Goal: Task Accomplishment & Management: Manage account settings

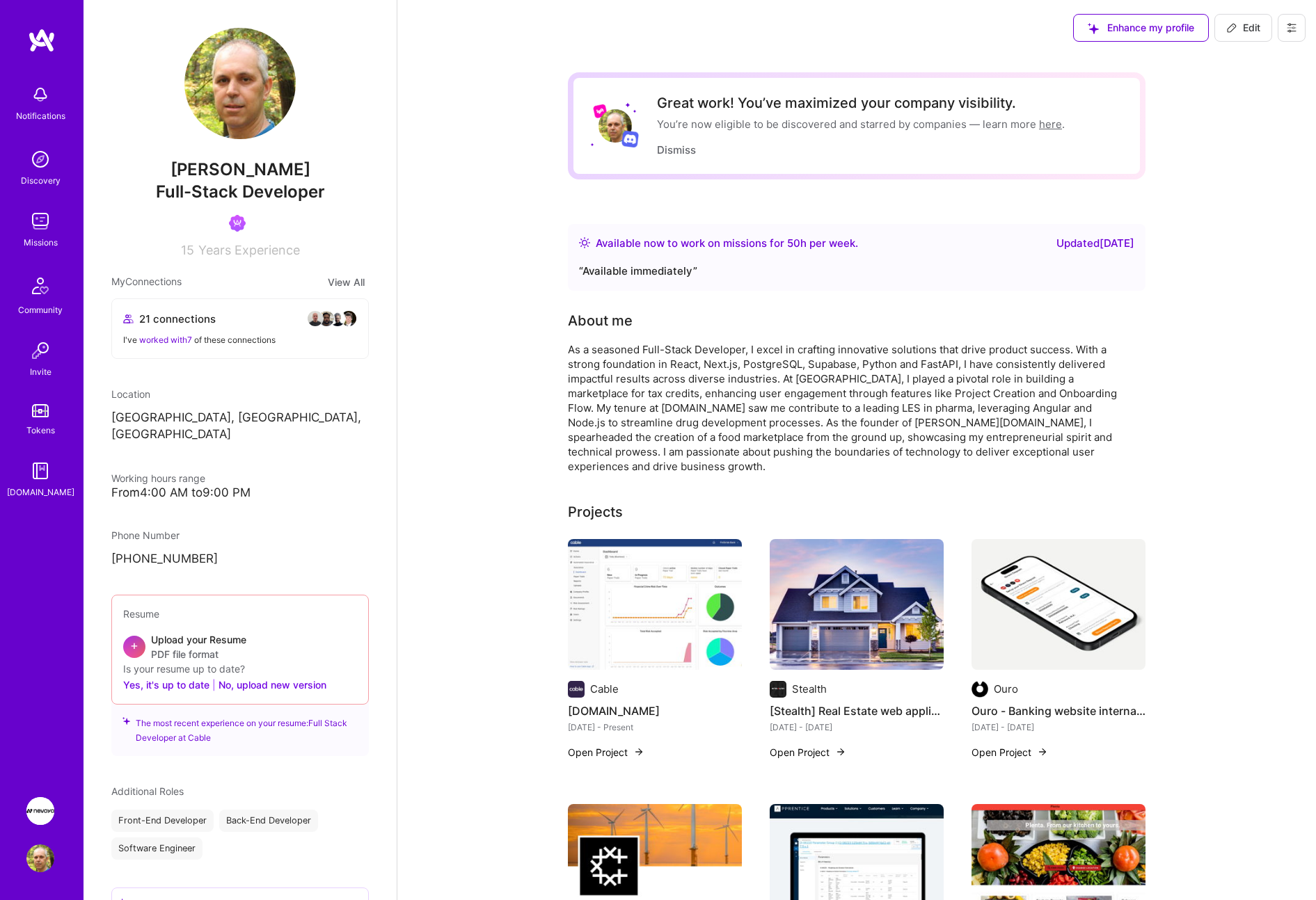
scroll to position [1, 0]
click at [35, 223] on img at bounding box center [41, 221] width 28 height 28
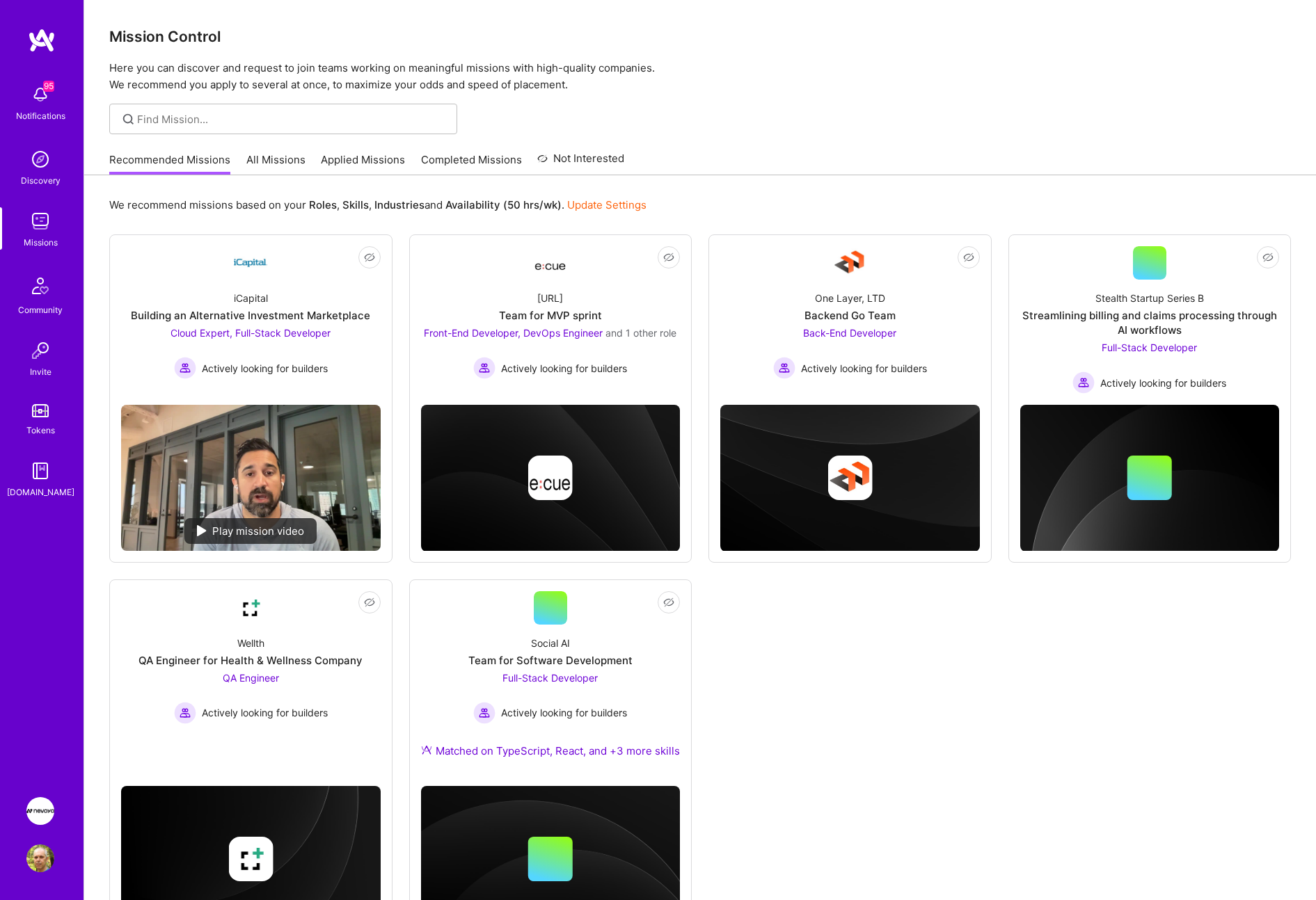
click at [37, 100] on img at bounding box center [41, 94] width 28 height 28
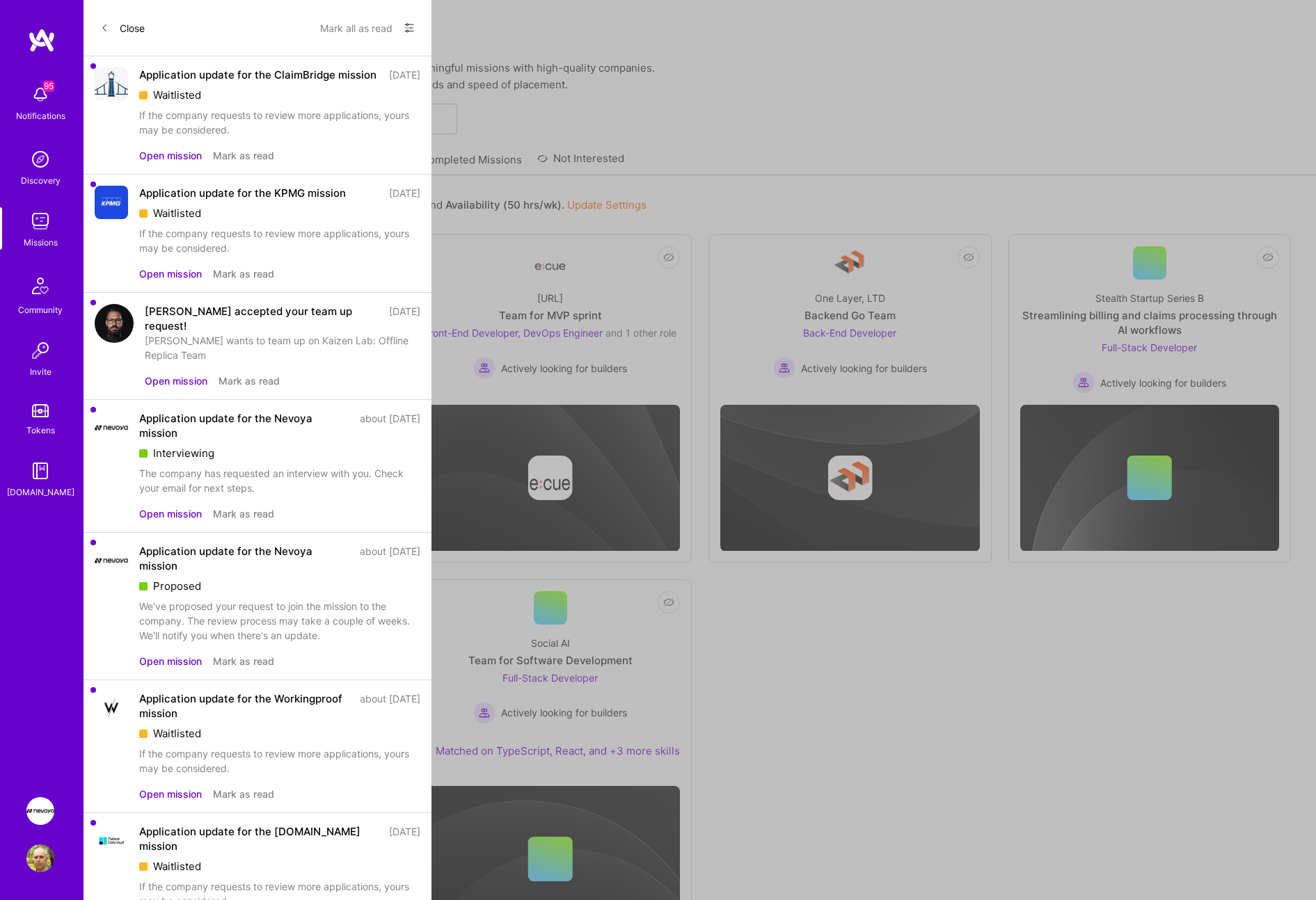
click at [248, 421] on div "Application update for the Nevoya mission" at bounding box center [245, 425] width 212 height 29
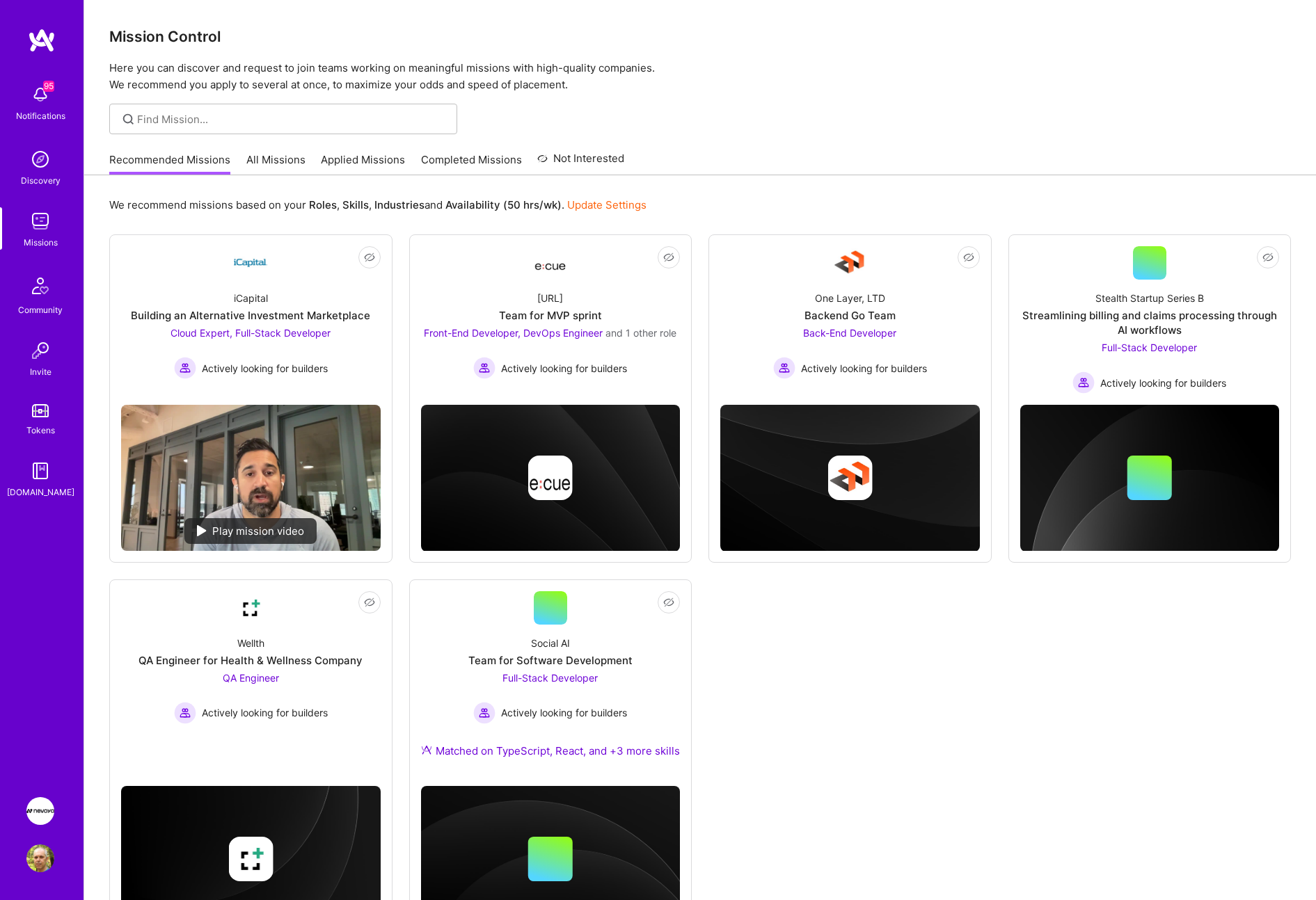
click at [41, 167] on img at bounding box center [41, 159] width 28 height 28
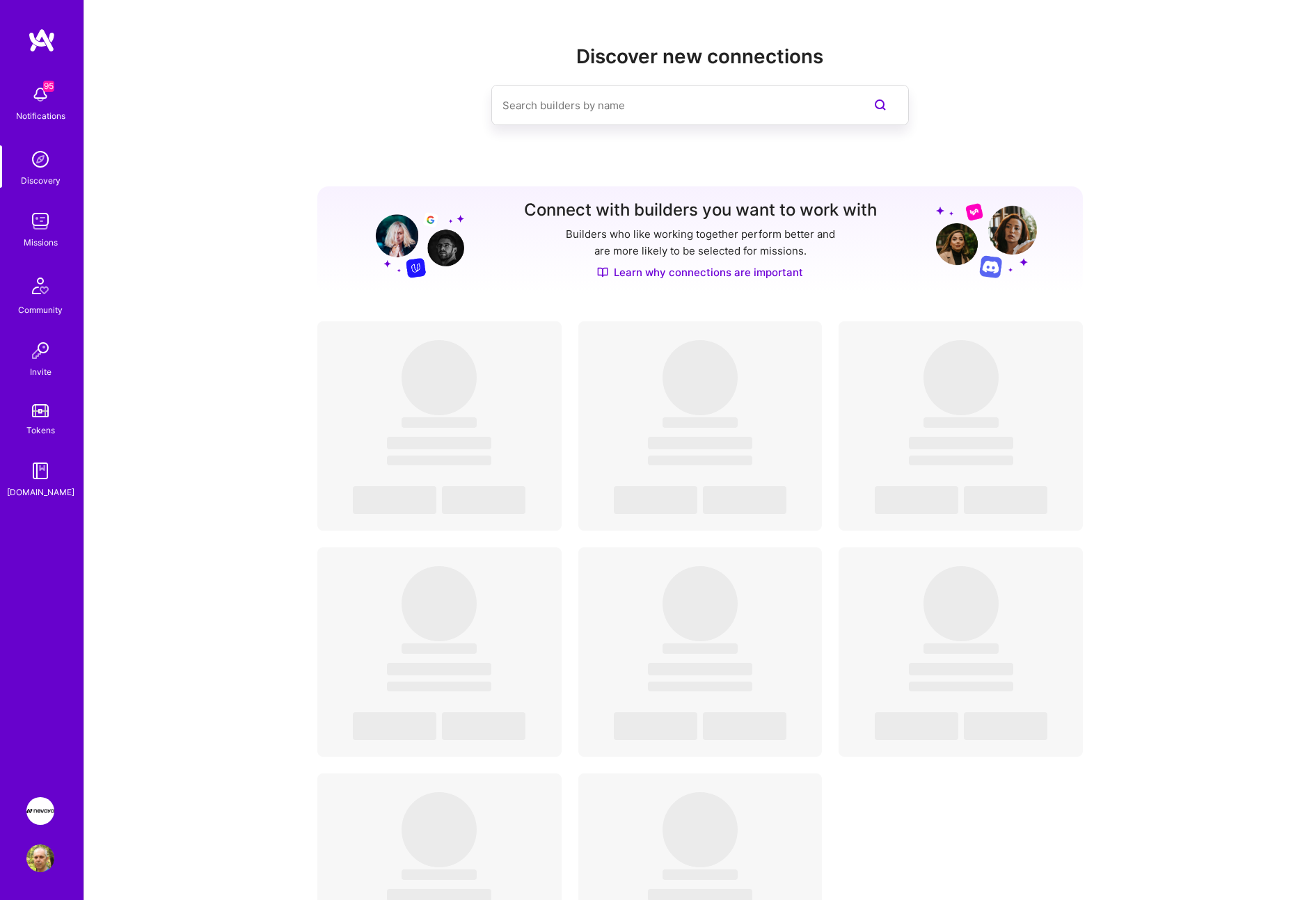
click at [42, 226] on img at bounding box center [41, 221] width 28 height 28
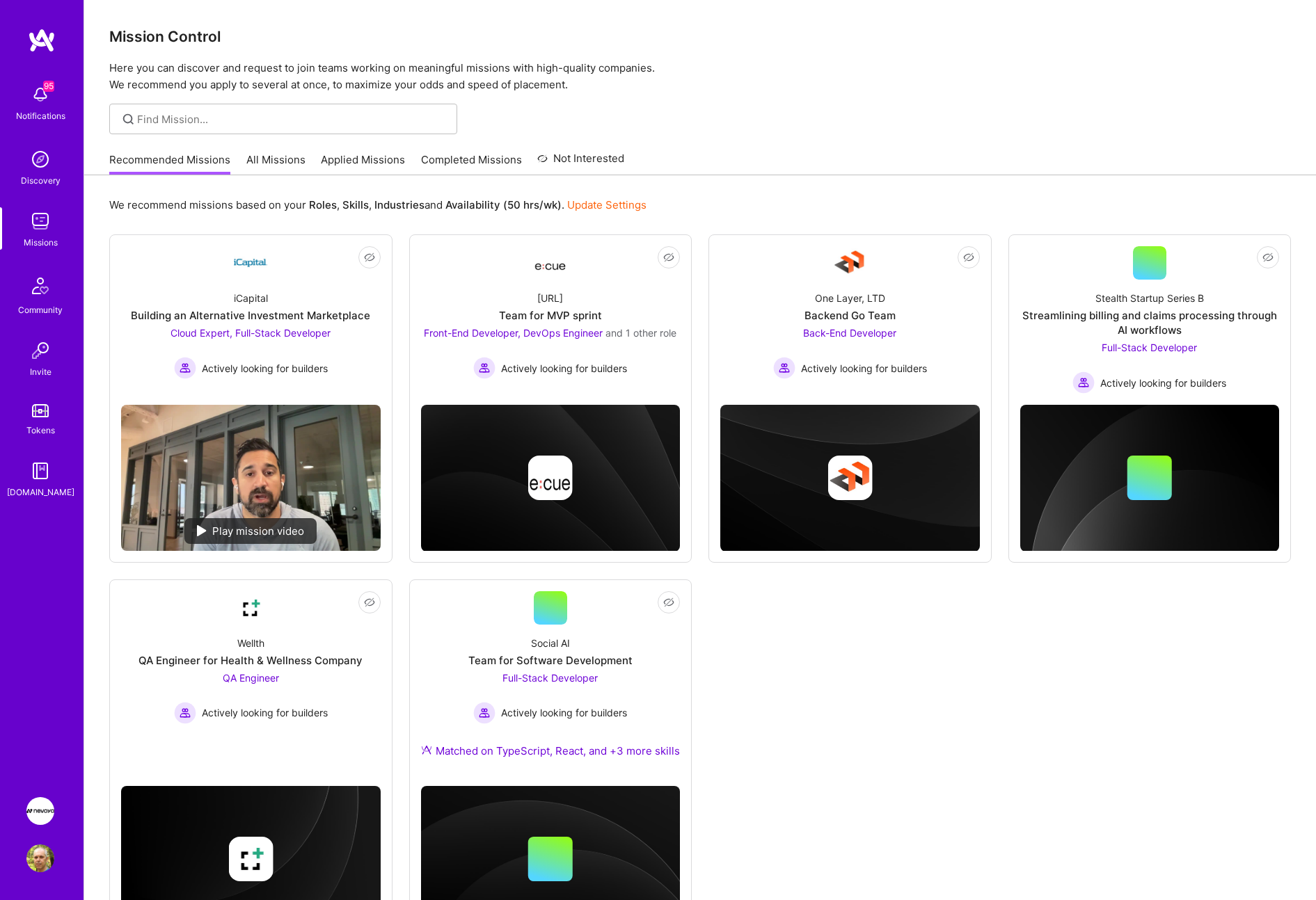
click at [288, 163] on link "All Missions" at bounding box center [276, 163] width 59 height 23
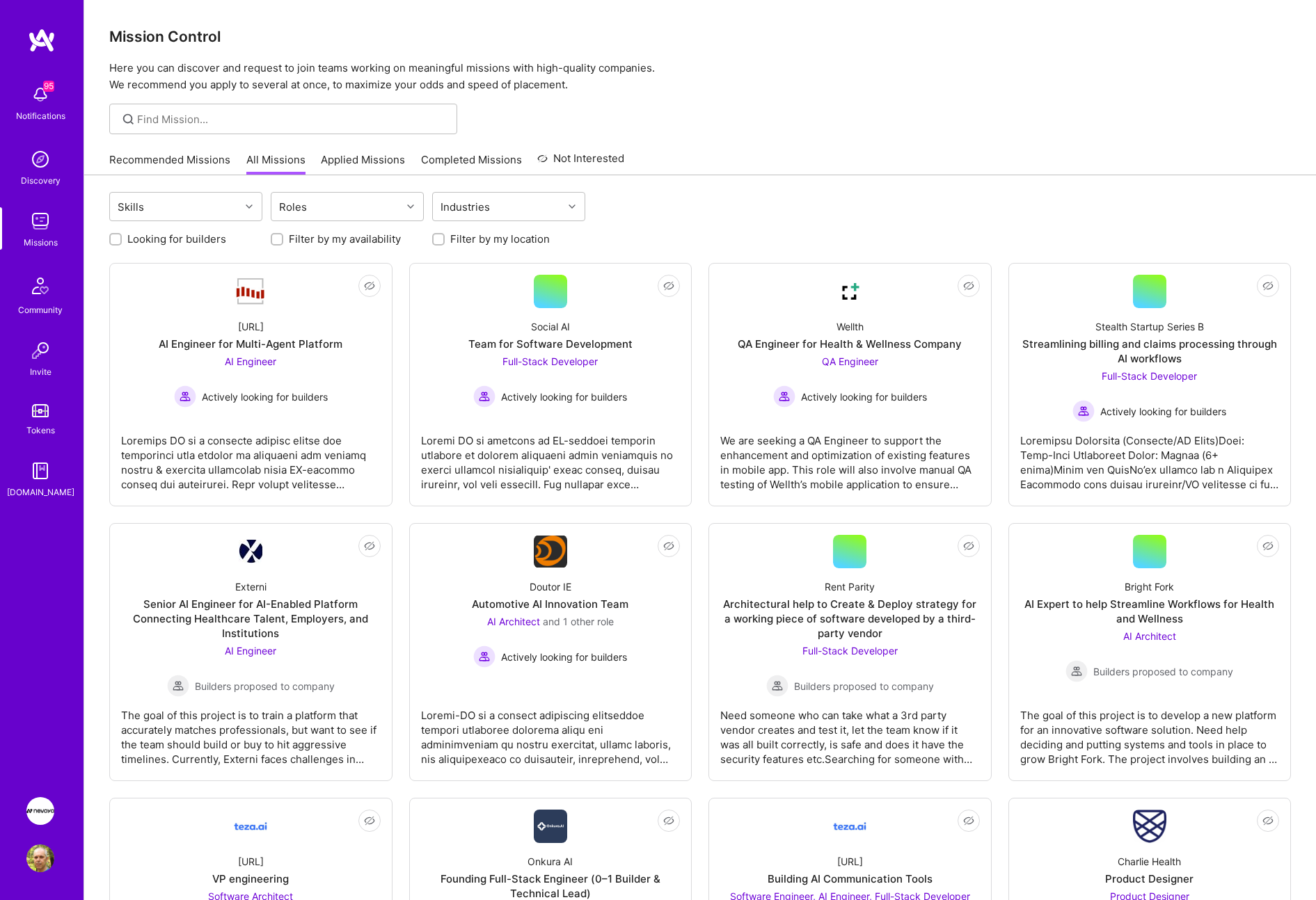
click at [165, 161] on link "Recommended Missions" at bounding box center [169, 163] width 121 height 23
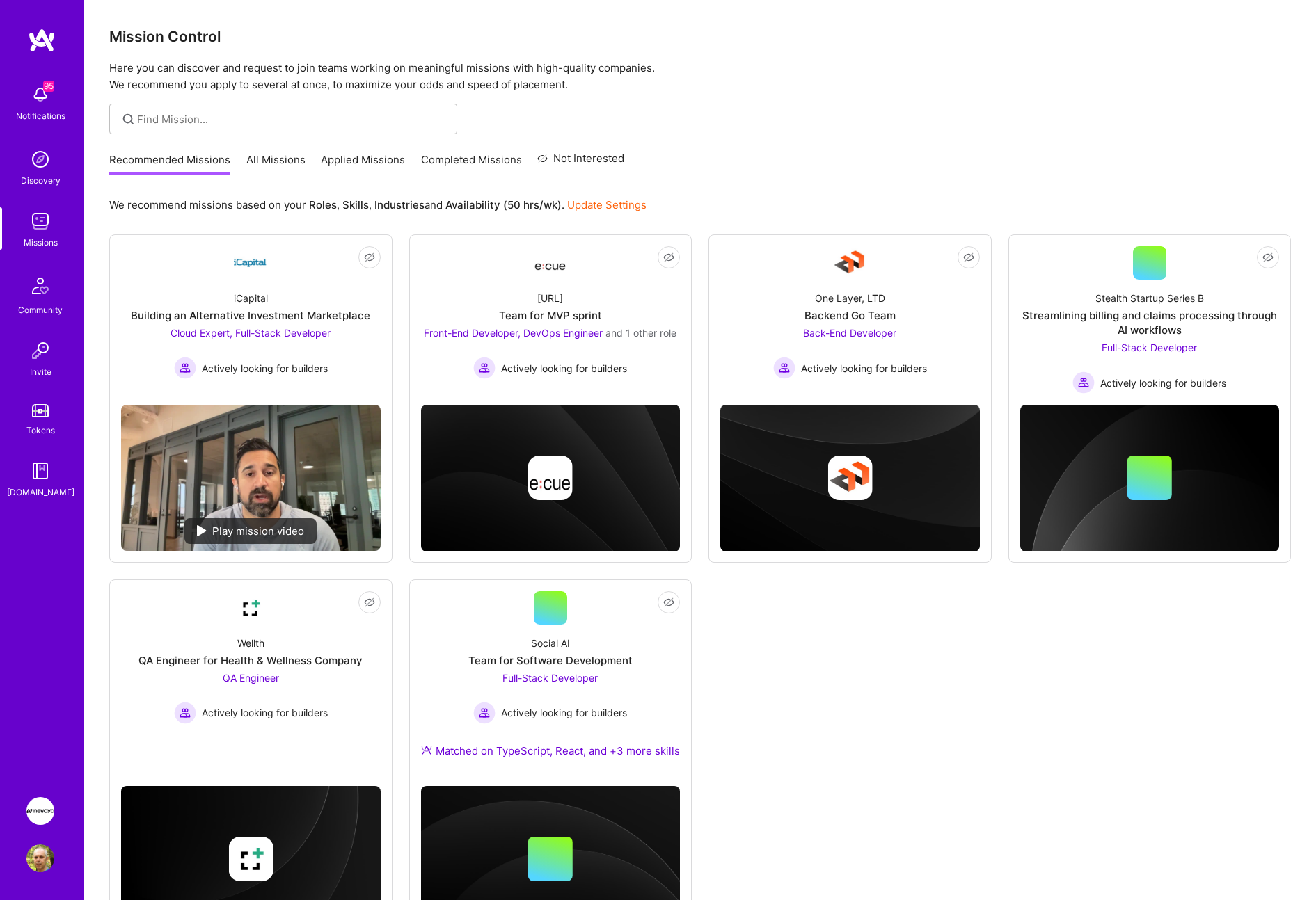
click at [350, 159] on link "Applied Missions" at bounding box center [363, 163] width 84 height 23
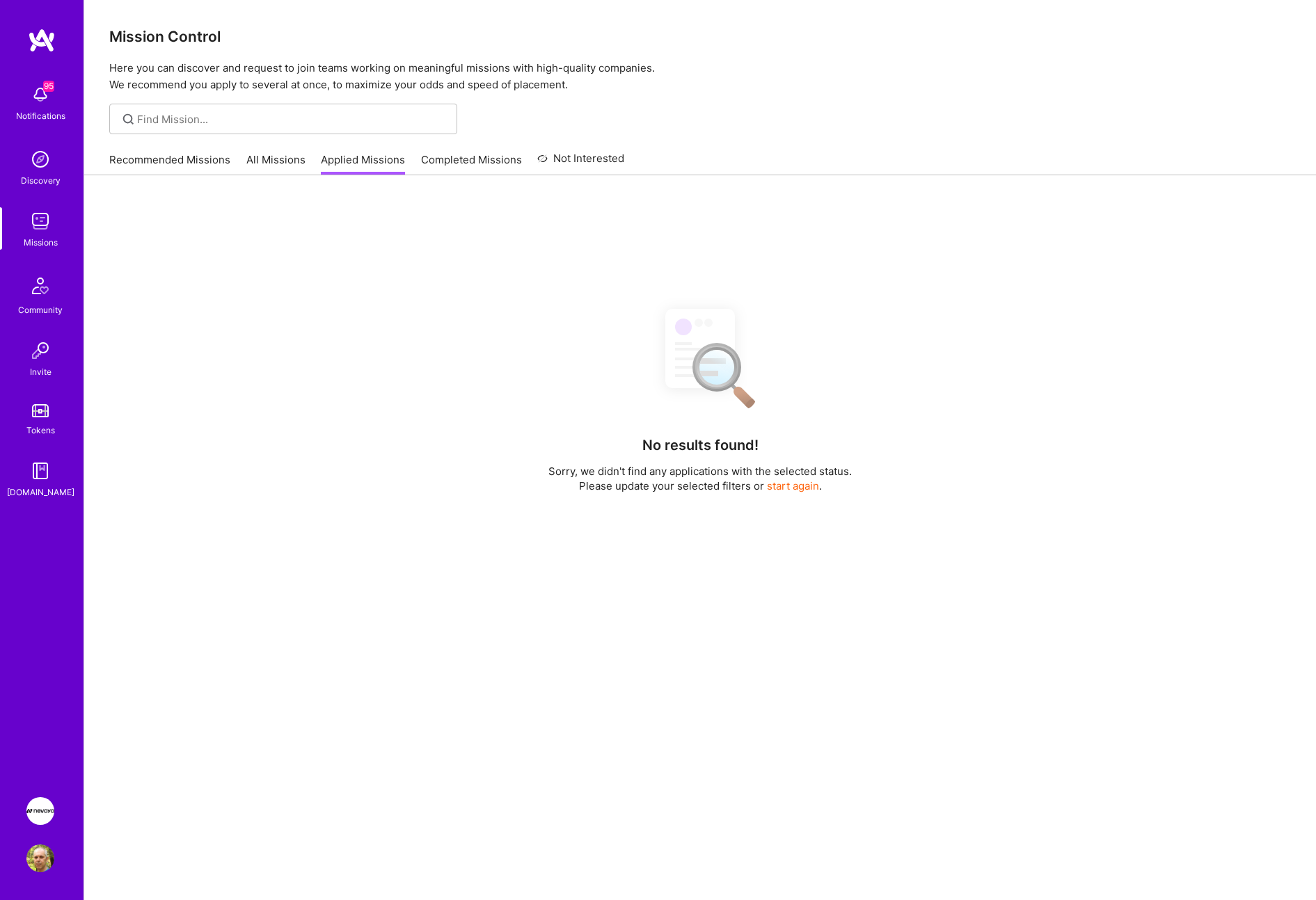
drag, startPoint x: 463, startPoint y: 161, endPoint x: 545, endPoint y: 158, distance: 82.1
click at [464, 161] on link "Completed Missions" at bounding box center [471, 163] width 101 height 23
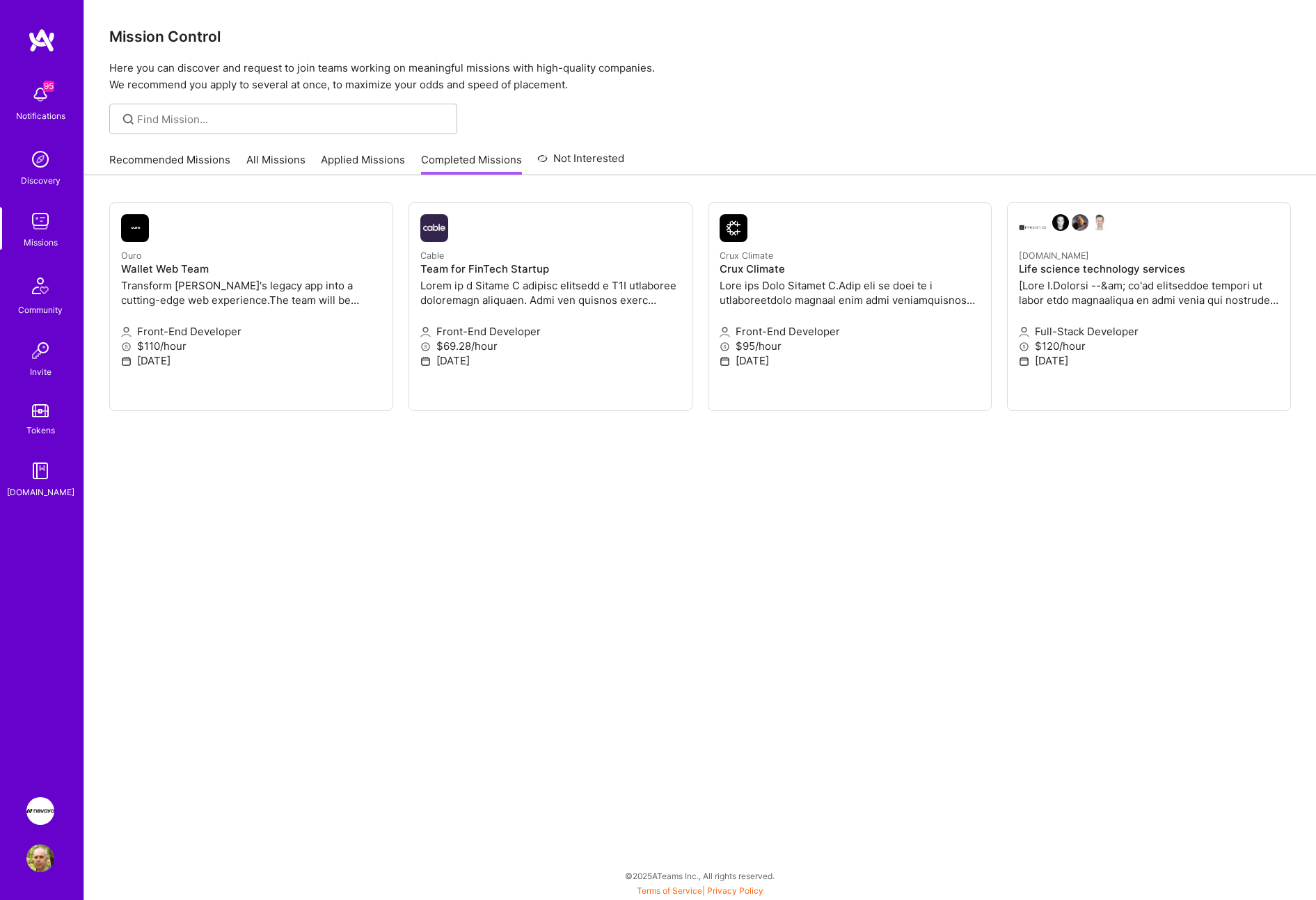
click at [597, 158] on link "Not Interested" at bounding box center [581, 163] width 87 height 25
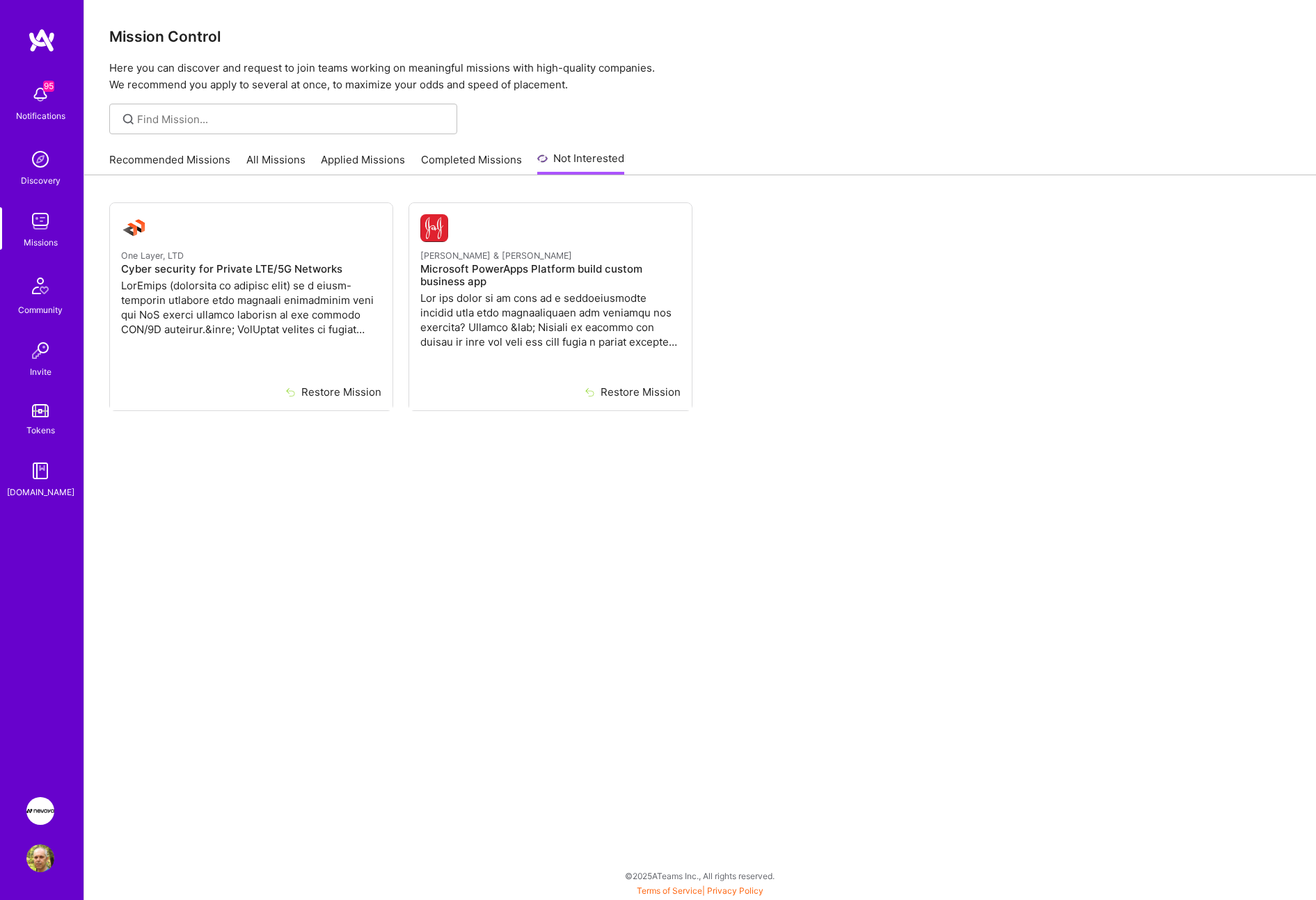
click at [161, 161] on link "Recommended Missions" at bounding box center [169, 163] width 121 height 23
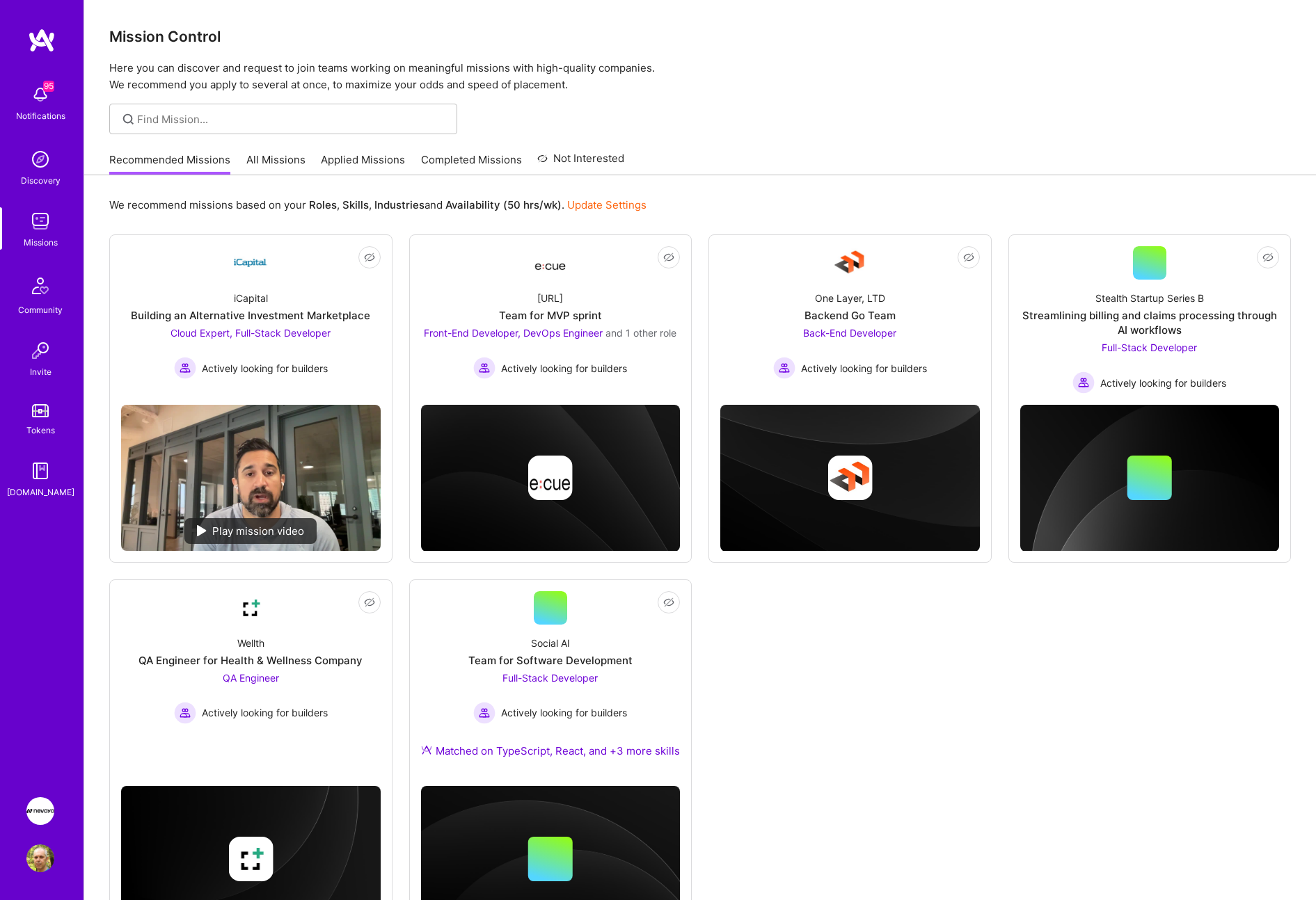
click at [43, 815] on img at bounding box center [41, 811] width 28 height 28
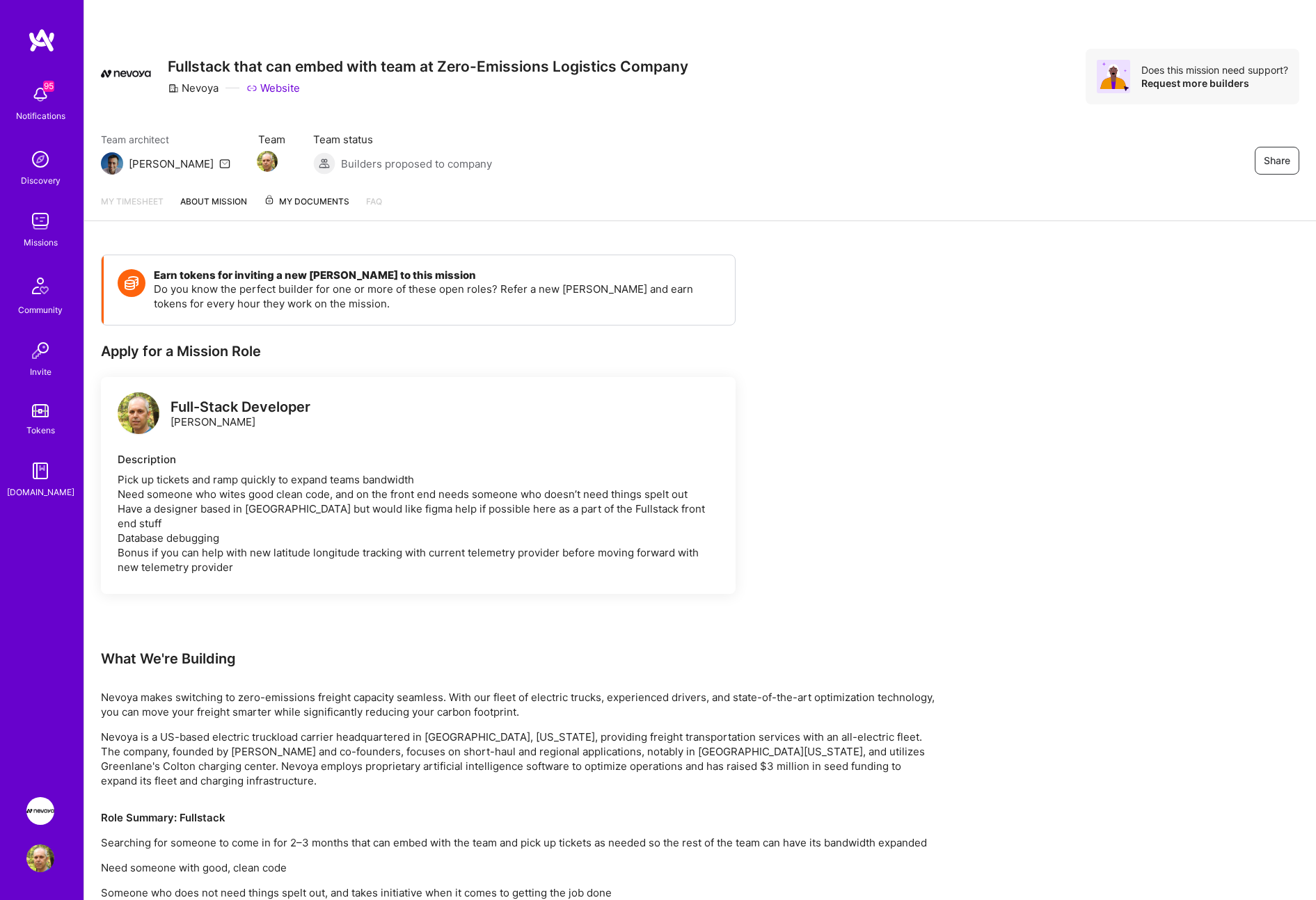
click at [222, 202] on link "About Mission" at bounding box center [214, 207] width 67 height 27
click at [313, 201] on span "My Documents" at bounding box center [307, 202] width 86 height 16
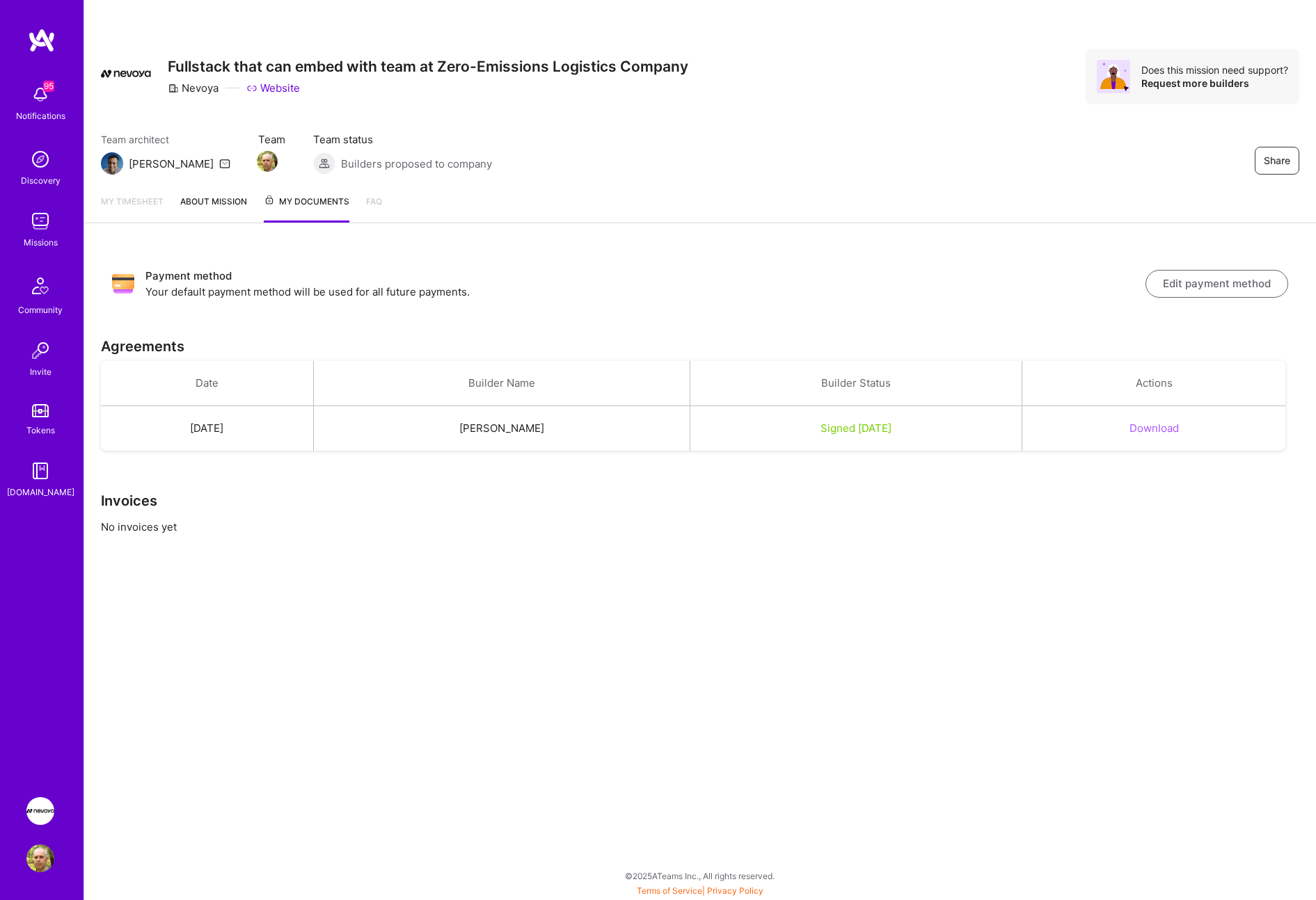
click at [136, 203] on link "My timesheet" at bounding box center [132, 208] width 62 height 29
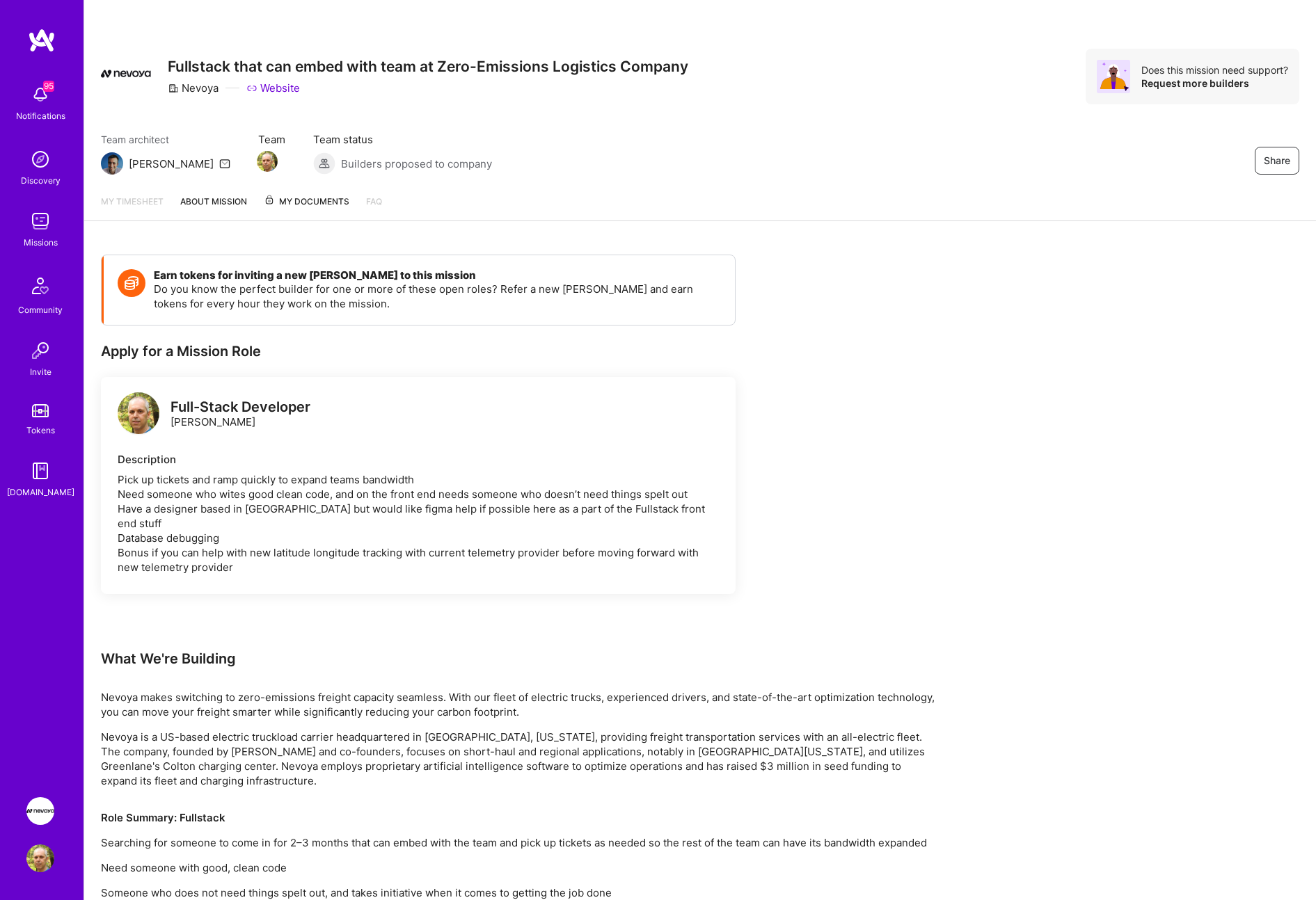
click at [136, 203] on link "My timesheet" at bounding box center [132, 207] width 62 height 27
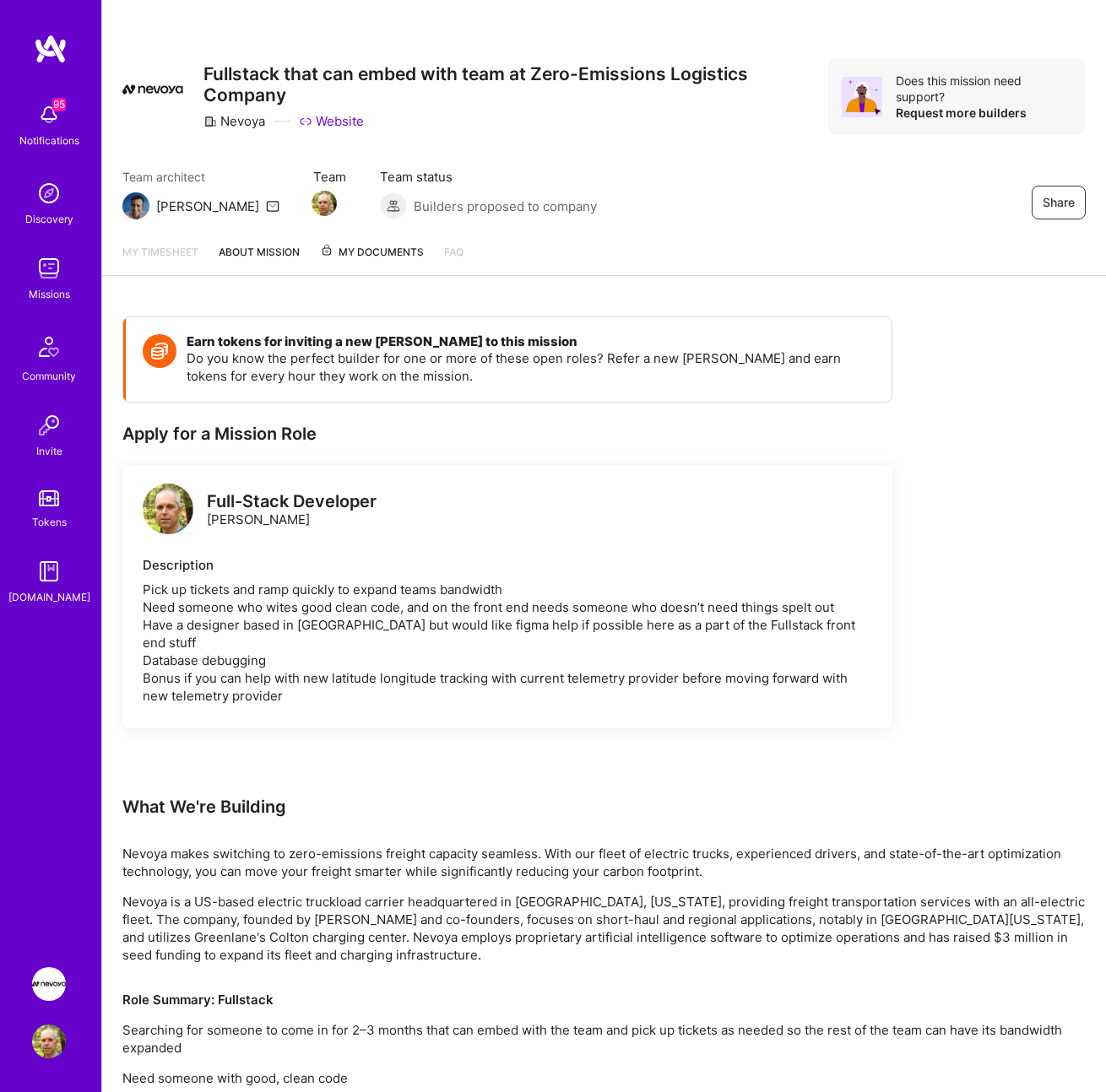
click at [258, 243] on link "About Mission" at bounding box center [259, 259] width 81 height 32
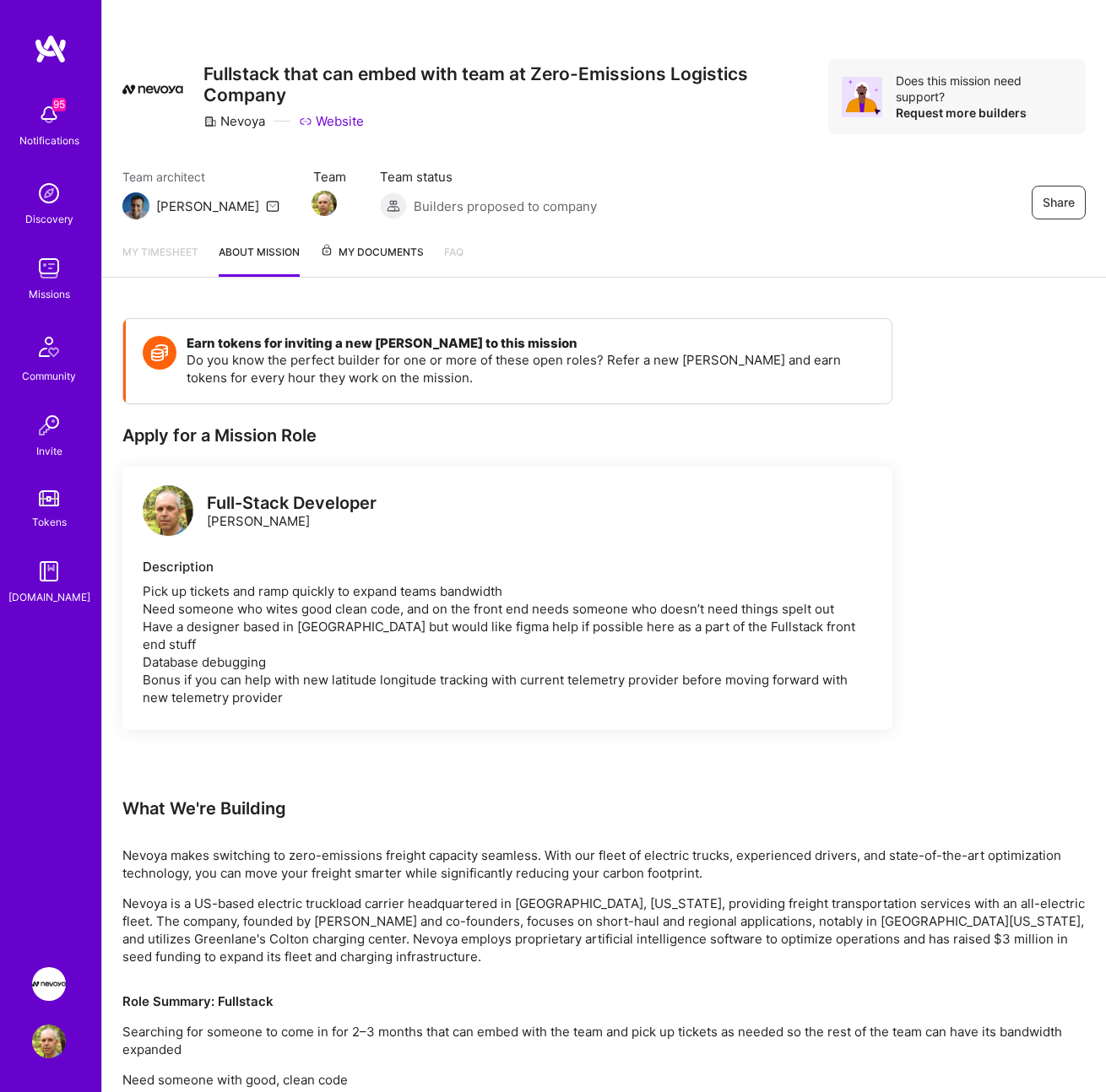
click at [179, 249] on link "My timesheet" at bounding box center [160, 260] width 76 height 34
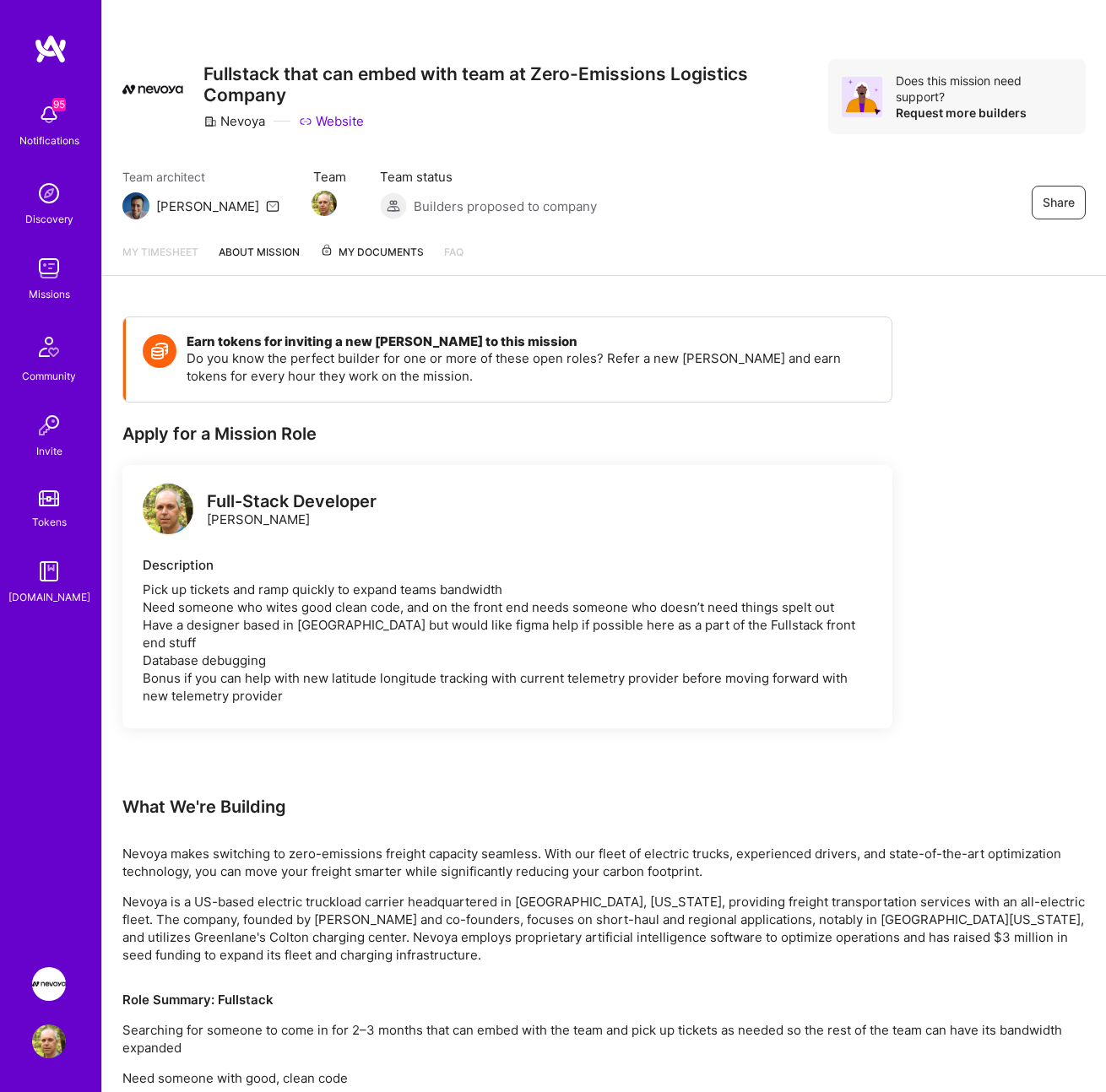
drag, startPoint x: 342, startPoint y: 34, endPoint x: 194, endPoint y: 5, distance: 150.8
click at [329, 33] on div "Share Fullstack that can embed with team at Zero-Emissions Logistics Company Ne…" at bounding box center [604, 114] width 1004 height 230
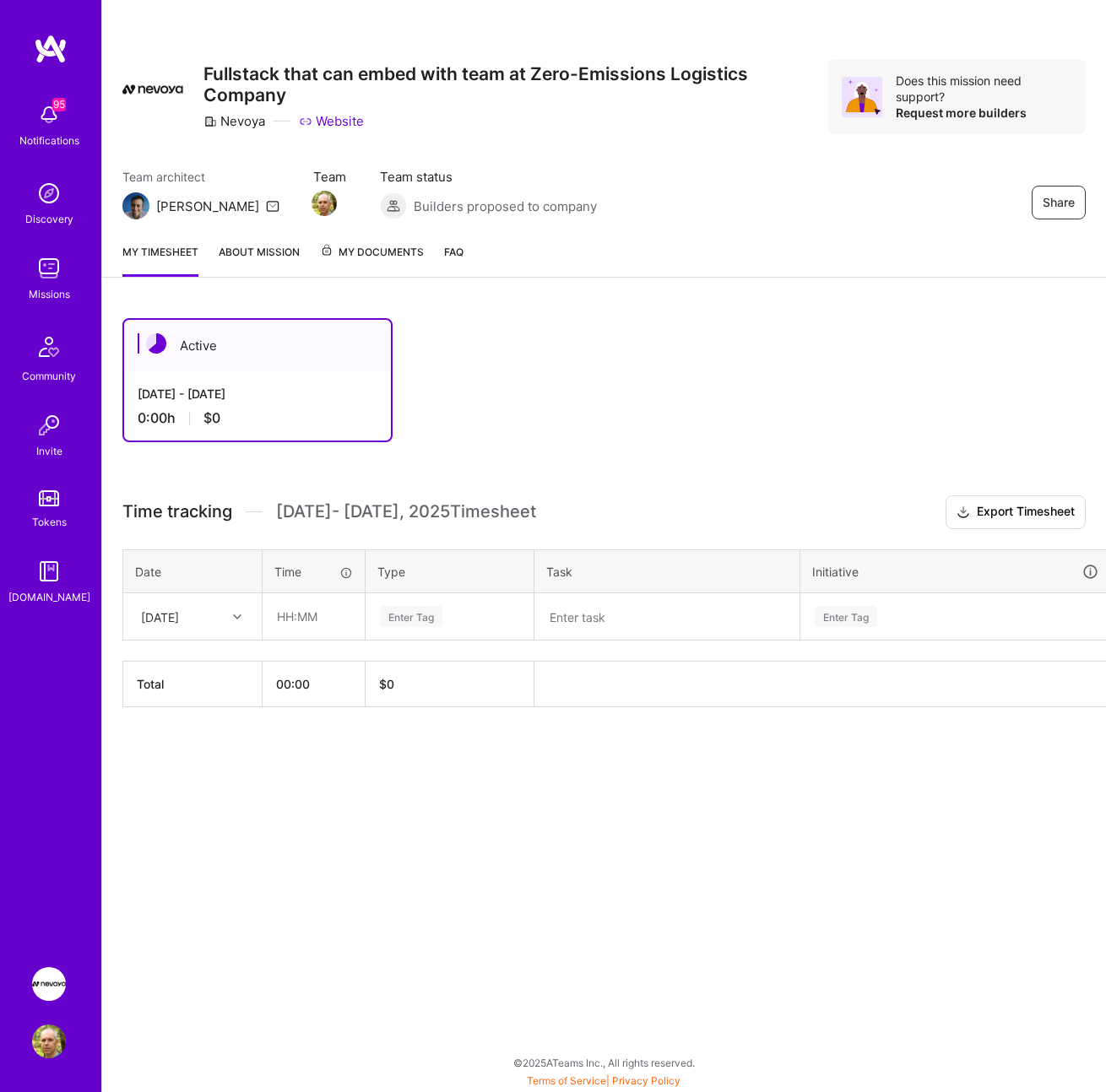
drag, startPoint x: 858, startPoint y: 683, endPoint x: 662, endPoint y: 627, distance: 203.8
click at [858, 683] on th at bounding box center [851, 684] width 634 height 45
drag, startPoint x: 422, startPoint y: 679, endPoint x: 384, endPoint y: 684, distance: 38.3
click at [422, 679] on th "$ 0" at bounding box center [449, 684] width 168 height 45
drag, startPoint x: 255, startPoint y: 688, endPoint x: 273, endPoint y: 688, distance: 18.0
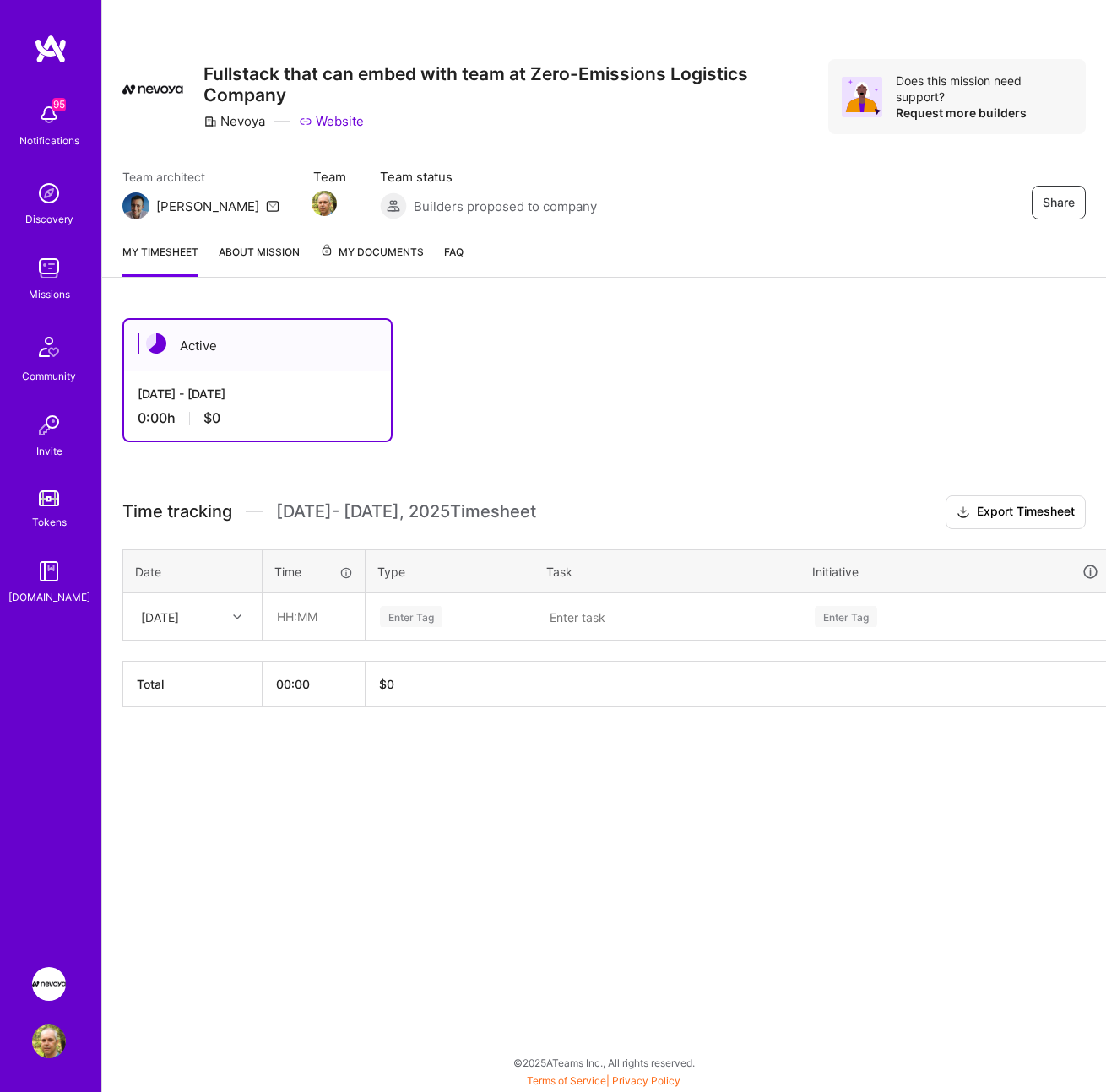
click at [262, 689] on tr "Total 00:00 $ 0" at bounding box center [645, 684] width 1045 height 45
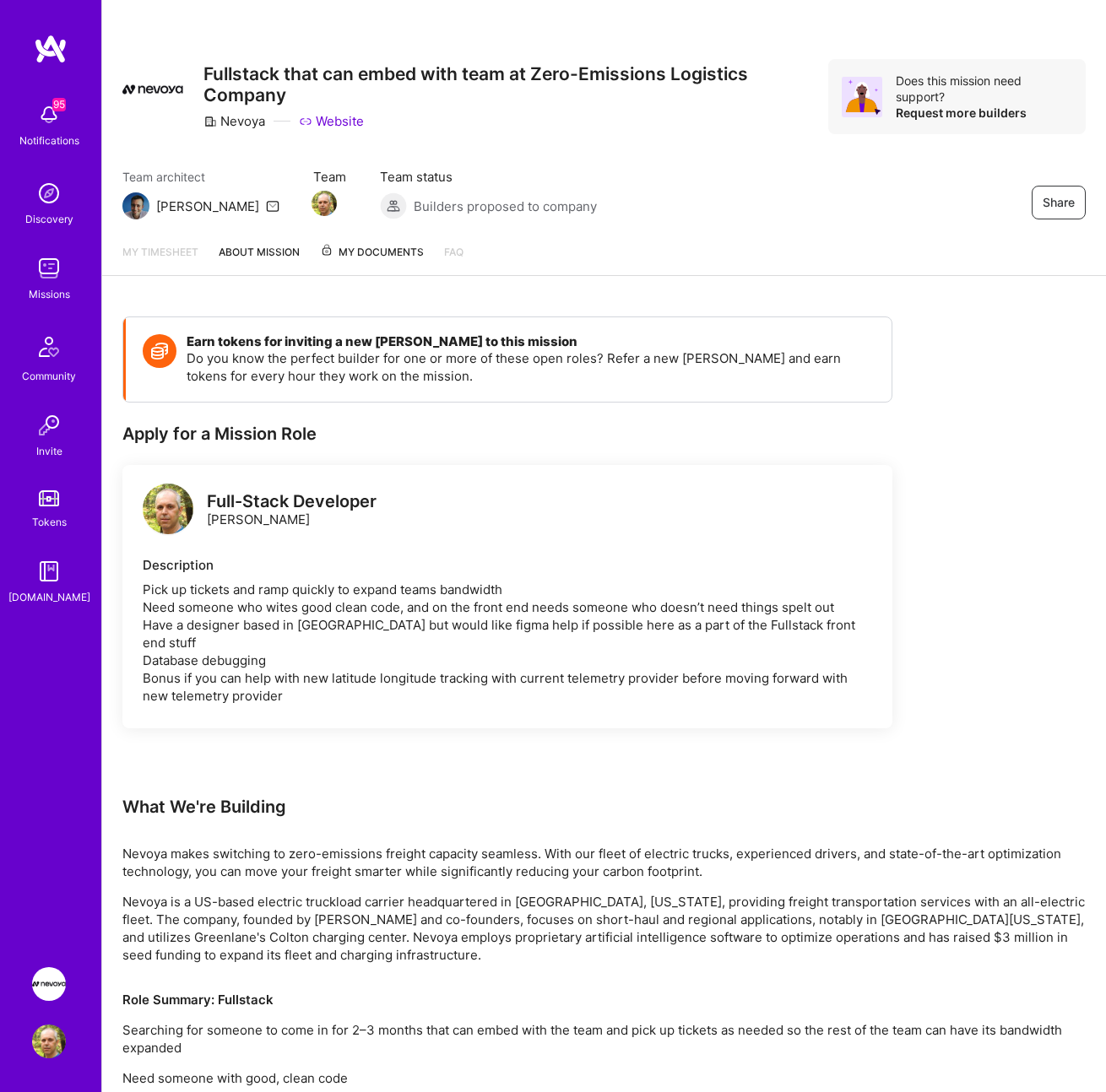
click at [45, 980] on img at bounding box center [49, 984] width 34 height 34
click at [49, 1051] on img at bounding box center [49, 1042] width 34 height 34
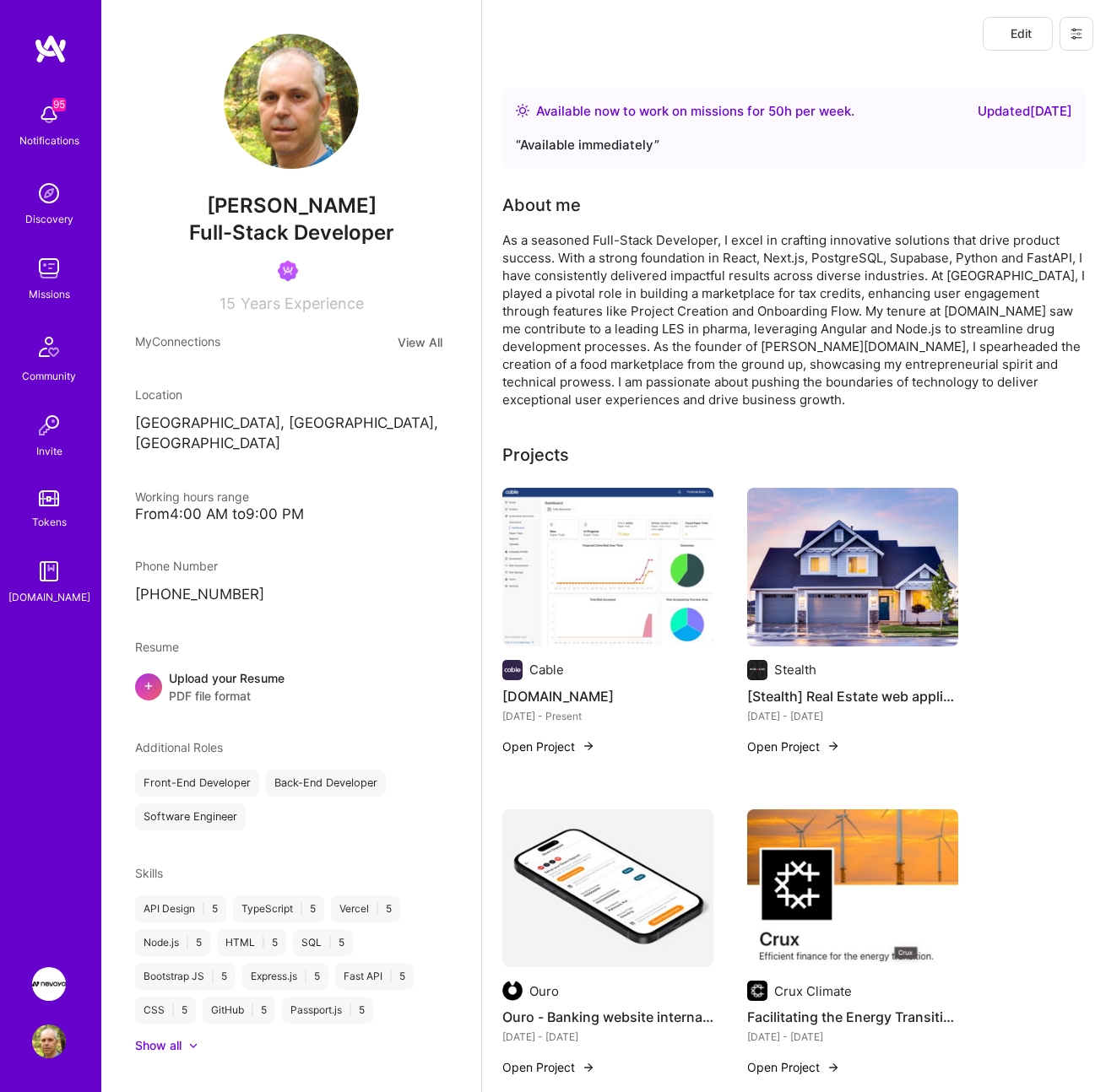
click at [1076, 33] on icon at bounding box center [1076, 34] width 10 height 3
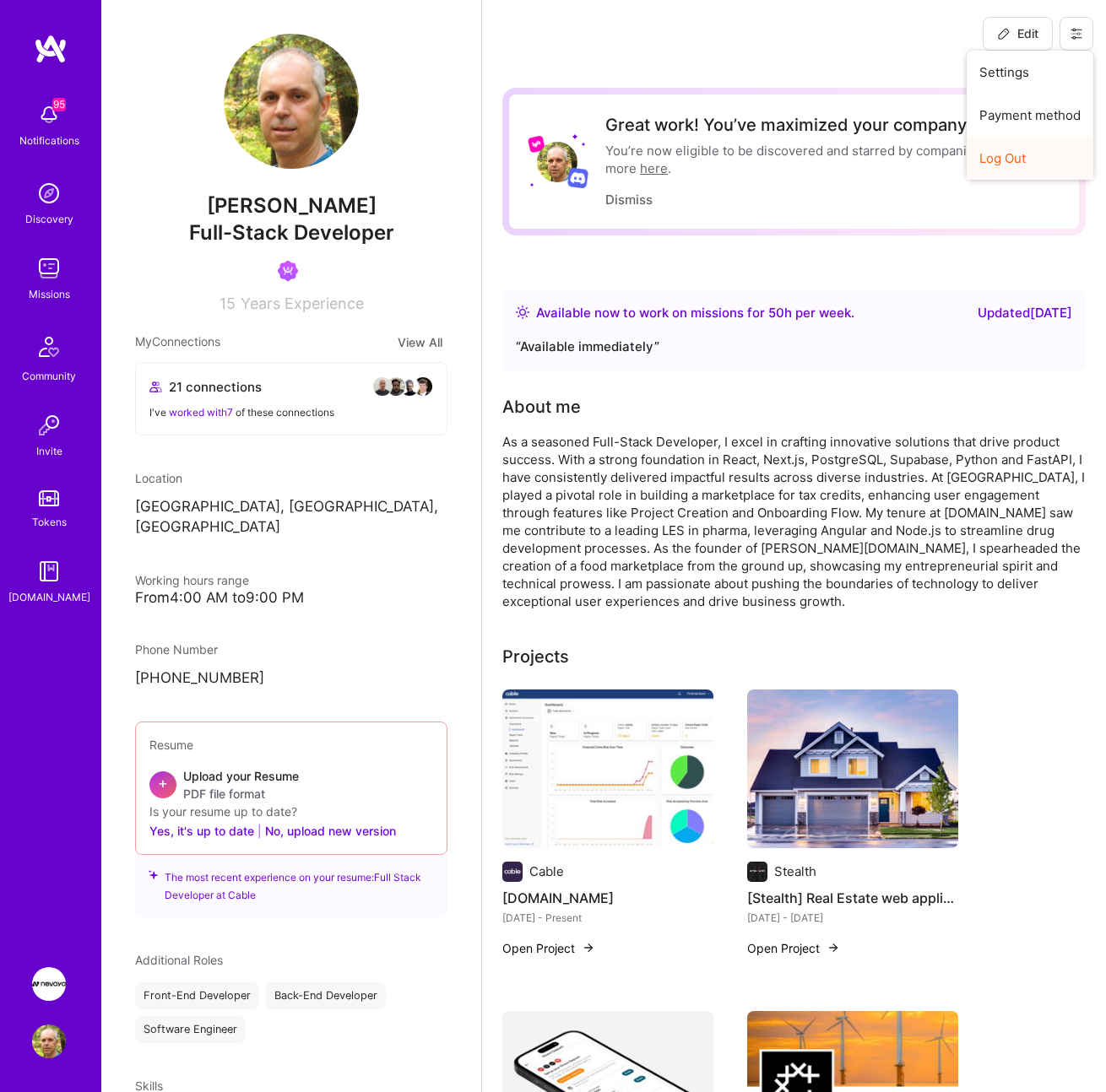
click at [1012, 161] on button "Log Out" at bounding box center [1029, 158] width 127 height 43
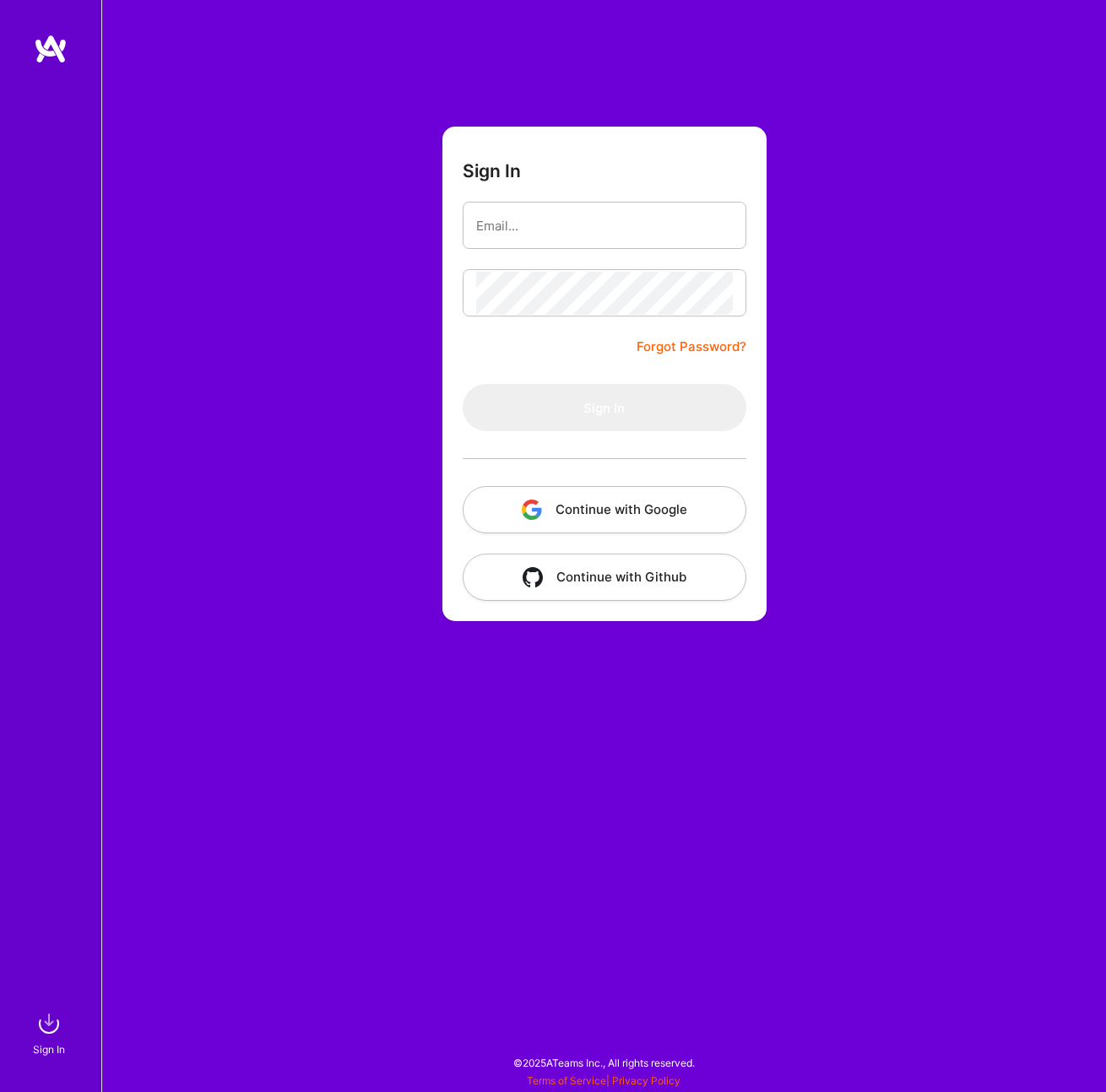
click at [625, 519] on button "Continue with Google" at bounding box center [605, 510] width 284 height 47
